Goal: Task Accomplishment & Management: Use online tool/utility

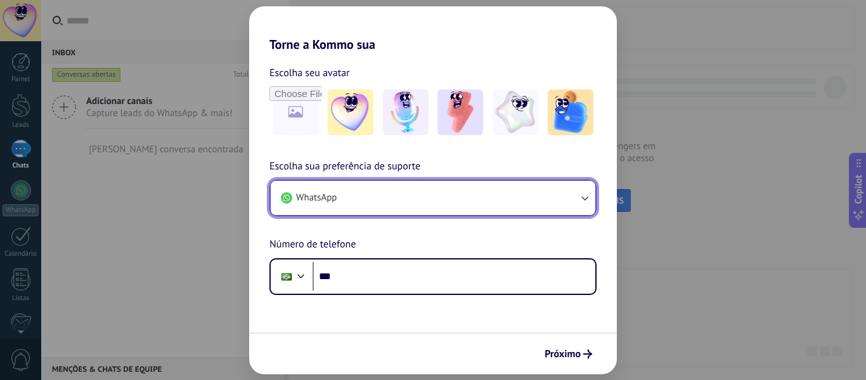
click at [372, 208] on button "WhatsApp" at bounding box center [433, 198] width 325 height 34
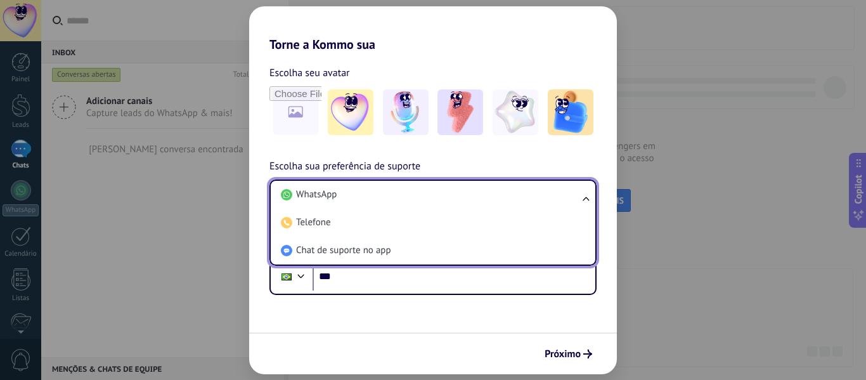
click at [372, 208] on li "WhatsApp" at bounding box center [430, 195] width 309 height 28
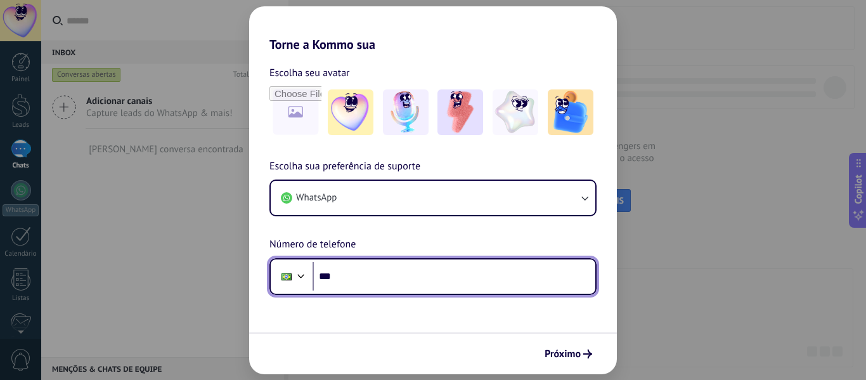
click at [364, 282] on input "***" at bounding box center [454, 276] width 283 height 29
type input "**********"
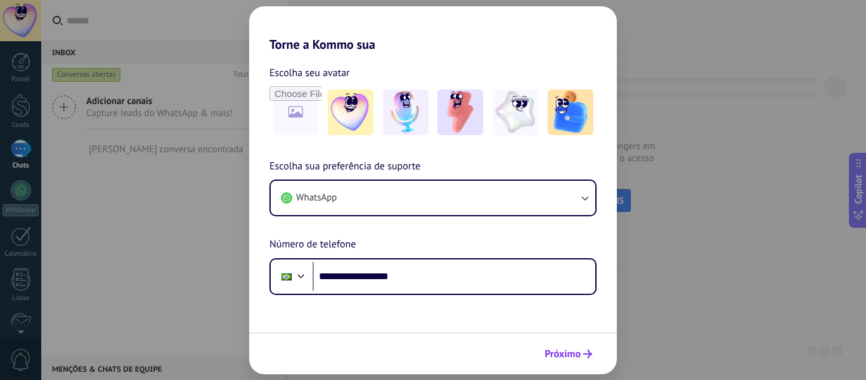
click at [577, 354] on span "Próximo" at bounding box center [563, 353] width 36 height 9
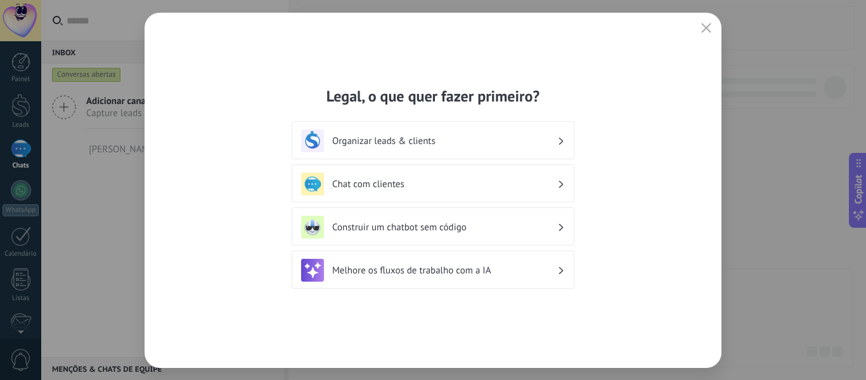
click at [450, 141] on h3 "Organizar leads & clients" at bounding box center [444, 141] width 225 height 12
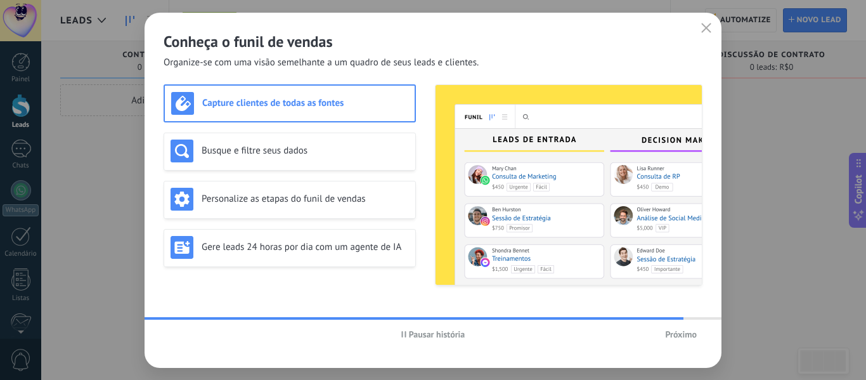
click at [566, 225] on img at bounding box center [569, 185] width 266 height 200
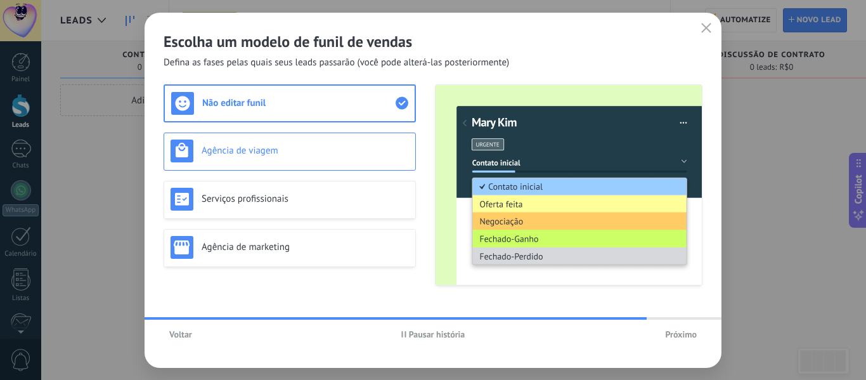
click at [279, 145] on h3 "Agência de viagem" at bounding box center [305, 151] width 207 height 12
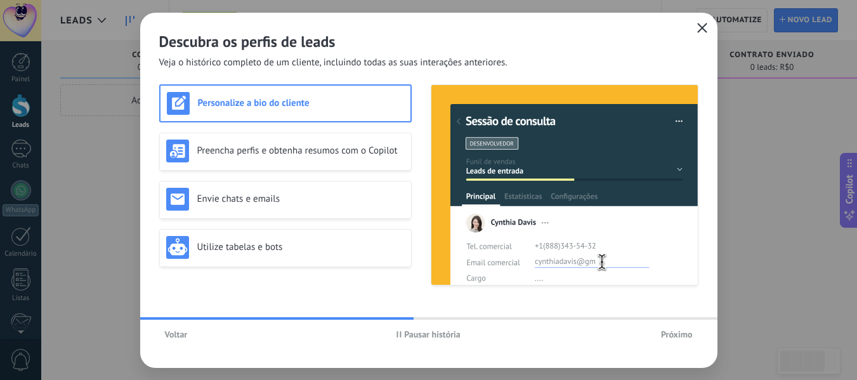
click at [703, 30] on use "button" at bounding box center [702, 28] width 10 height 10
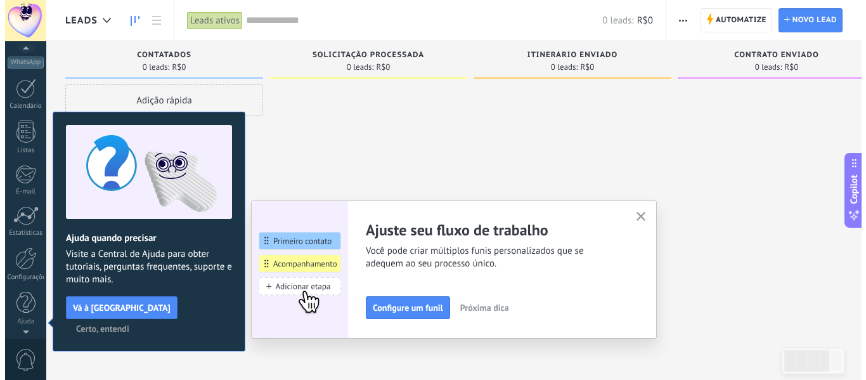
scroll to position [140, 0]
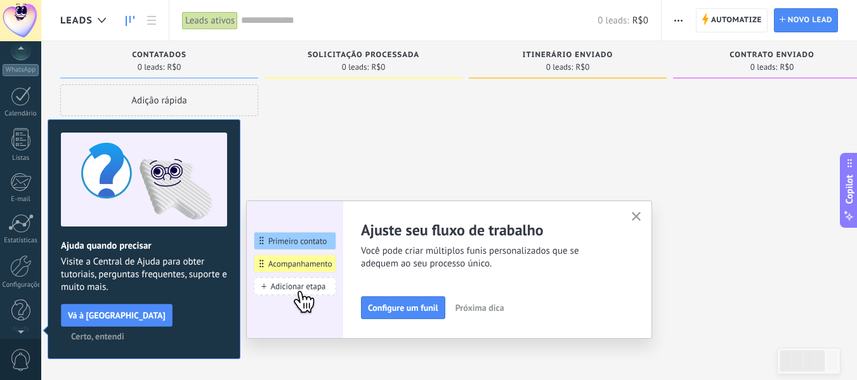
click at [22, 20] on div at bounding box center [20, 20] width 41 height 41
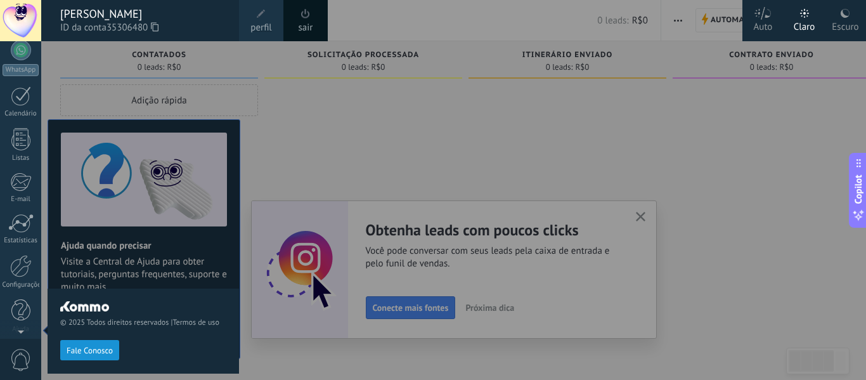
scroll to position [0, 0]
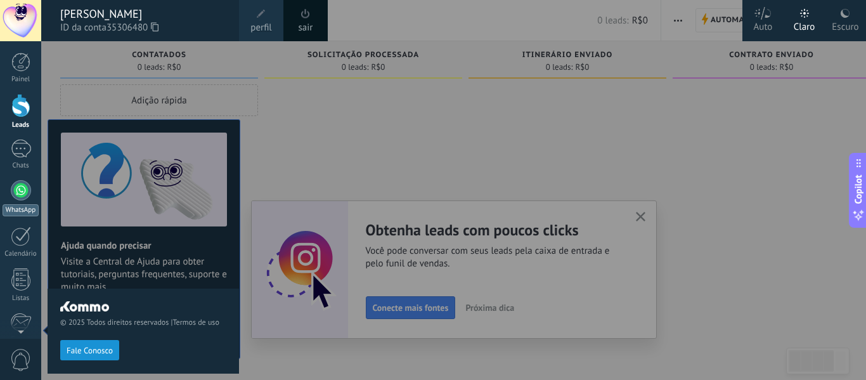
drag, startPoint x: 22, startPoint y: 20, endPoint x: 19, endPoint y: 200, distance: 180.1
click at [19, 200] on div "© 2025 Todos direitos reservados | Termos de uso Fale Conosco Auto Claro Escuro…" at bounding box center [20, 190] width 41 height 380
click at [19, 200] on div at bounding box center [21, 190] width 20 height 20
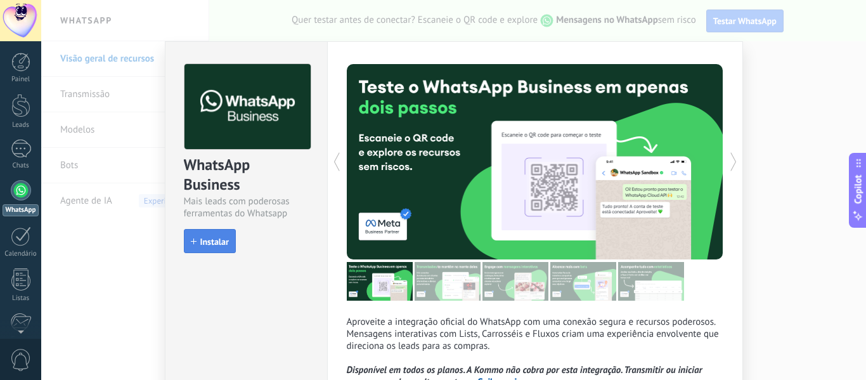
click at [203, 241] on span "Instalar" at bounding box center [214, 241] width 29 height 9
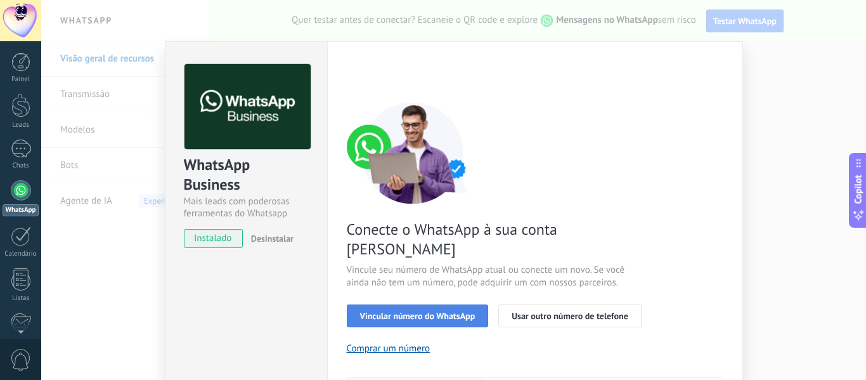
click at [422, 311] on span "Vincular número do WhatsApp" at bounding box center [417, 315] width 115 height 9
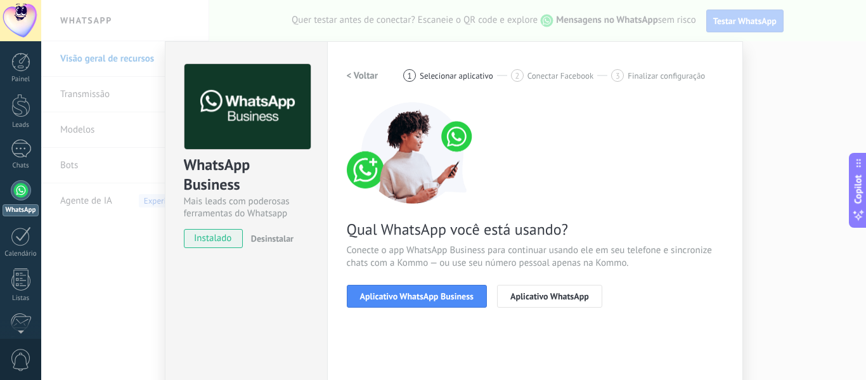
click at [422, 295] on span "Aplicativo WhatsApp Business" at bounding box center [416, 296] width 113 height 9
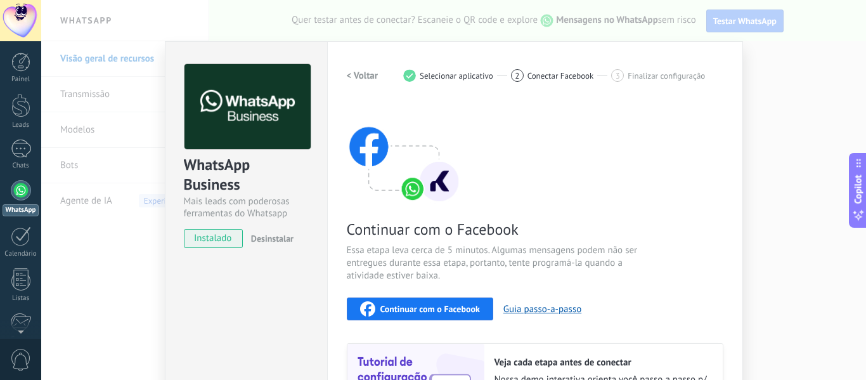
scroll to position [159, 0]
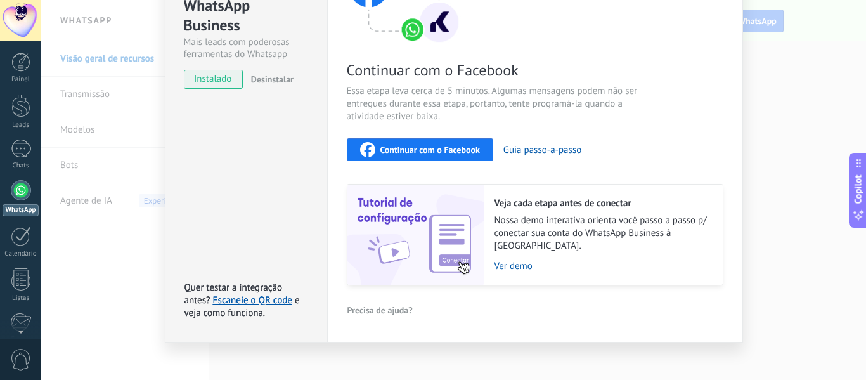
click at [457, 153] on span "Continuar com o Facebook" at bounding box center [430, 149] width 100 height 9
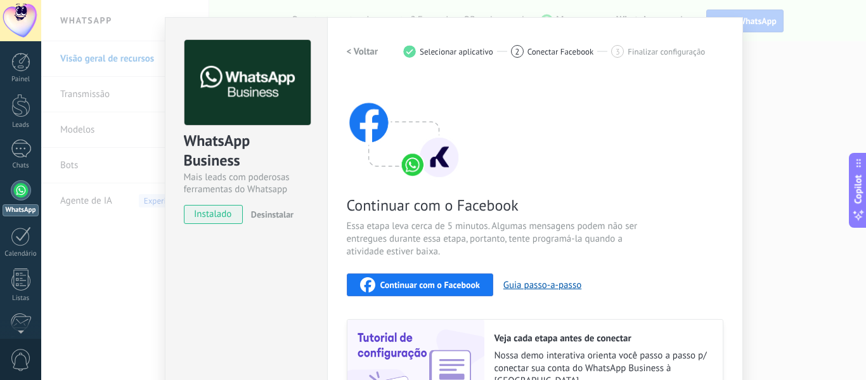
scroll to position [0, 0]
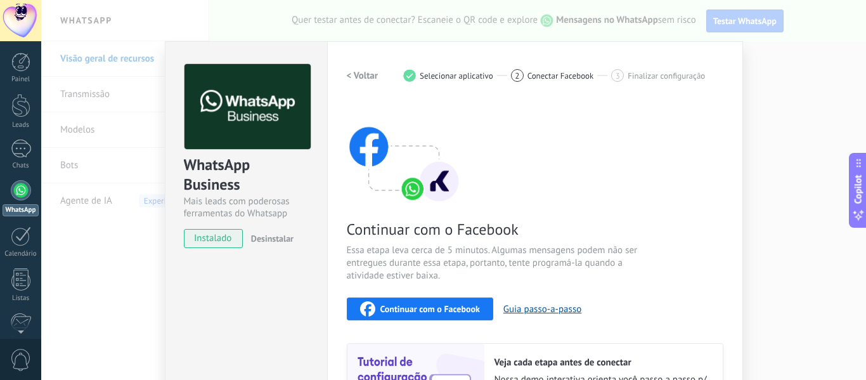
click at [363, 79] on h2 "< Voltar" at bounding box center [363, 76] width 32 height 12
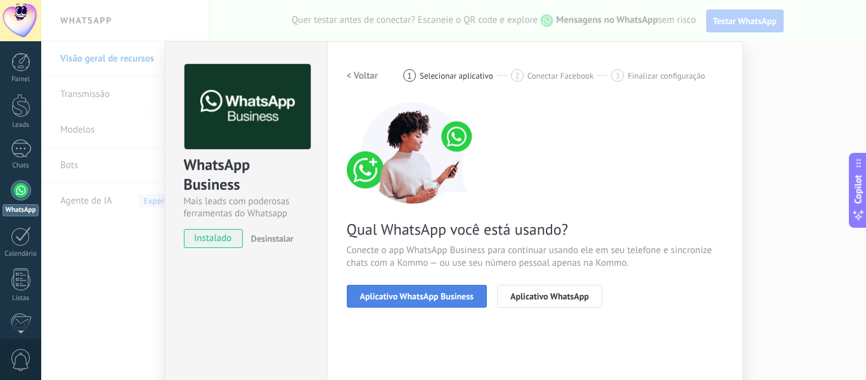
click at [438, 301] on span "Aplicativo WhatsApp Business" at bounding box center [416, 296] width 113 height 9
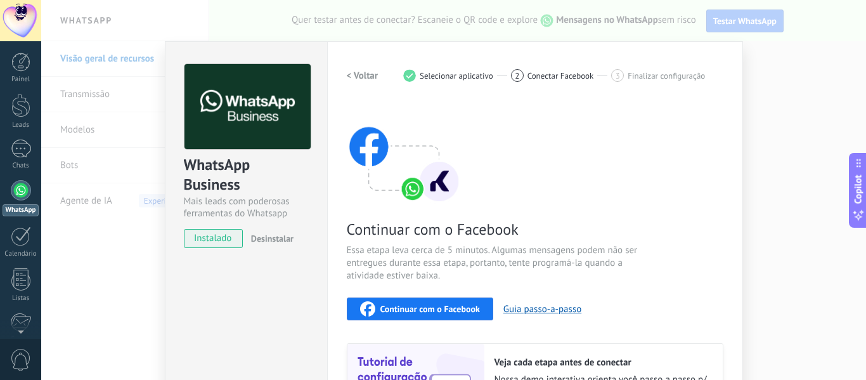
click at [429, 319] on button "Continuar com o Facebook" at bounding box center [420, 308] width 146 height 23
click at [365, 75] on h2 "< Voltar" at bounding box center [363, 76] width 32 height 12
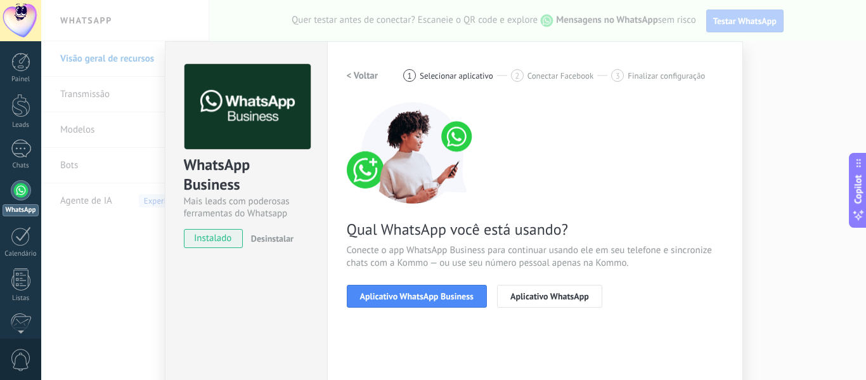
scroll to position [146, 0]
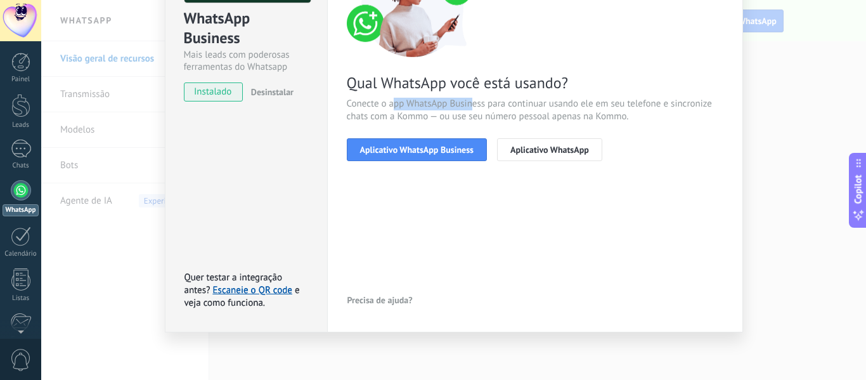
drag, startPoint x: 394, startPoint y: 102, endPoint x: 469, endPoint y: 107, distance: 75.6
click at [469, 107] on span "Conecte o app WhatsApp Business para continuar usando ele em seu telefone e sin…" at bounding box center [535, 110] width 377 height 25
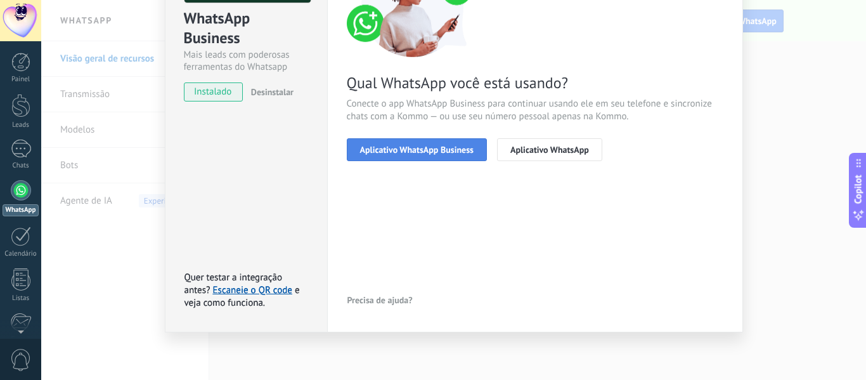
click at [423, 149] on span "Aplicativo WhatsApp Business" at bounding box center [416, 149] width 113 height 9
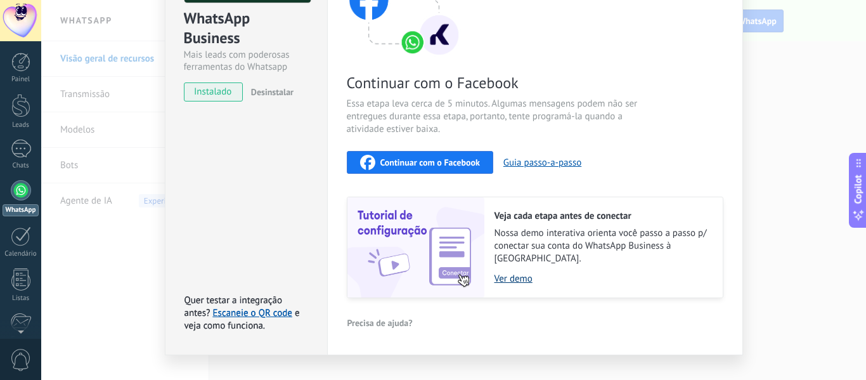
click at [516, 273] on link "Ver demo" at bounding box center [603, 279] width 216 height 12
click at [406, 164] on span "Continuar com o Facebook" at bounding box center [430, 162] width 100 height 9
click at [468, 168] on div "Continuar com o Facebook" at bounding box center [420, 162] width 120 height 15
click at [431, 165] on span "Continuar com o Facebook" at bounding box center [430, 162] width 100 height 9
